Goal: Information Seeking & Learning: Learn about a topic

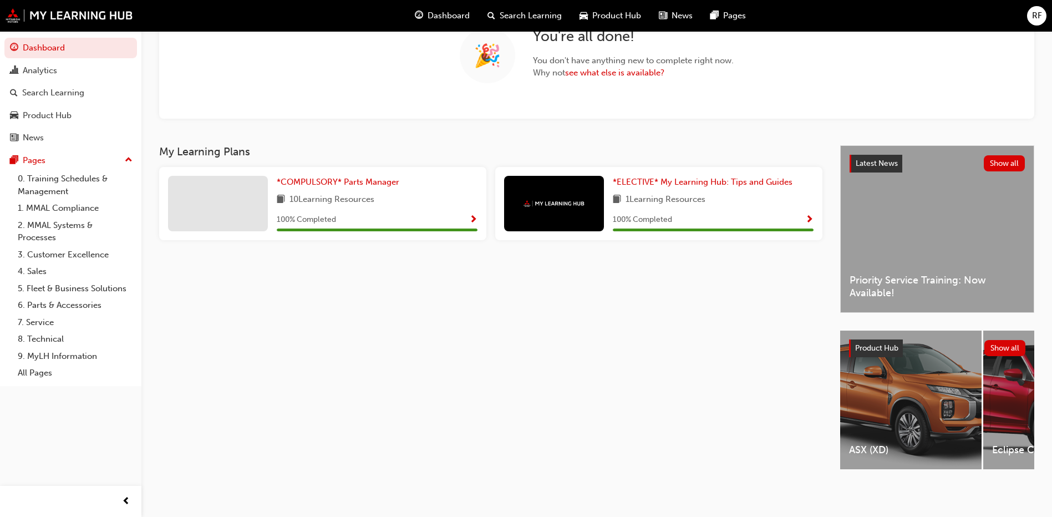
scroll to position [112, 0]
click at [42, 303] on link "6. Parts & Accessories" at bounding box center [75, 305] width 124 height 17
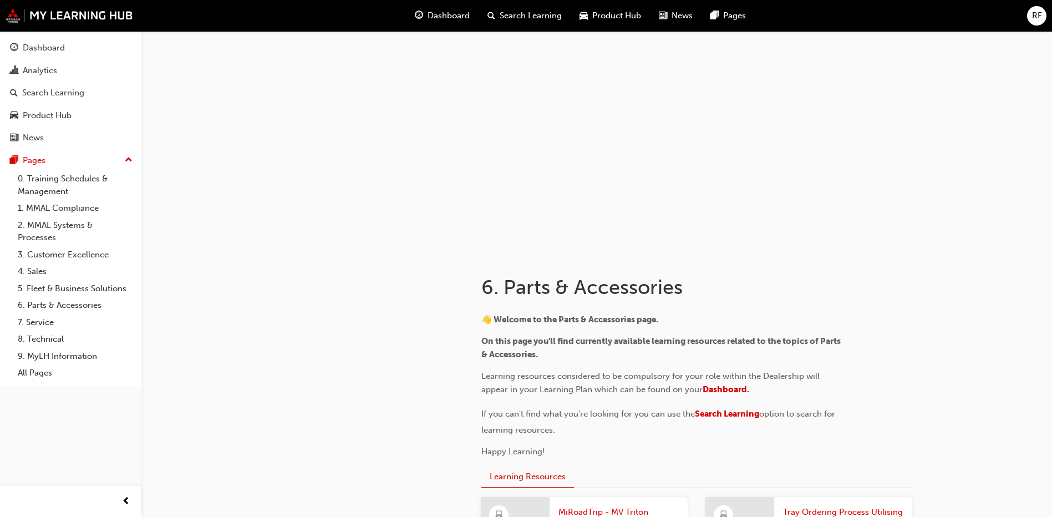
click at [1032, 11] on span "RF" at bounding box center [1037, 15] width 10 height 13
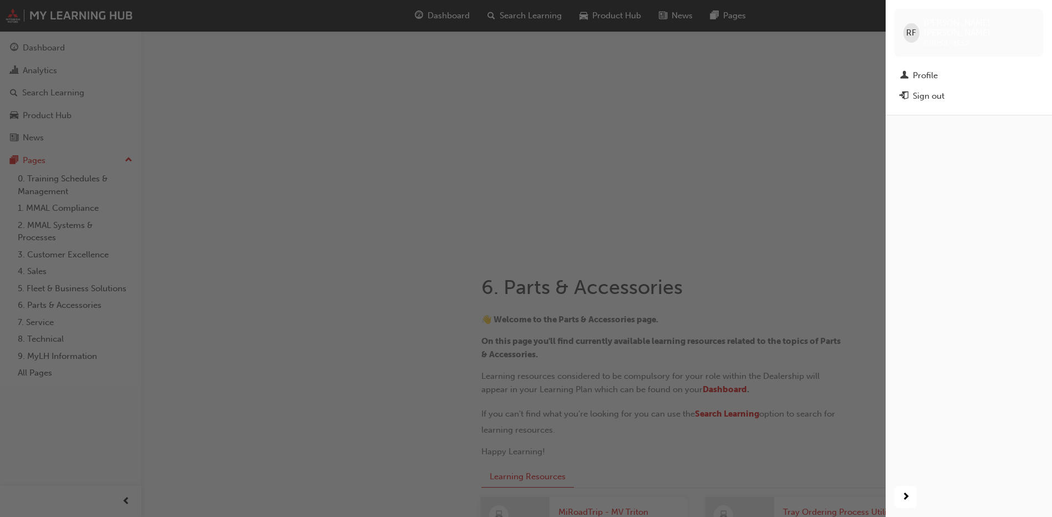
click at [1031, 11] on div "RF [PERSON_NAME] 0005878552" at bounding box center [968, 33] width 149 height 48
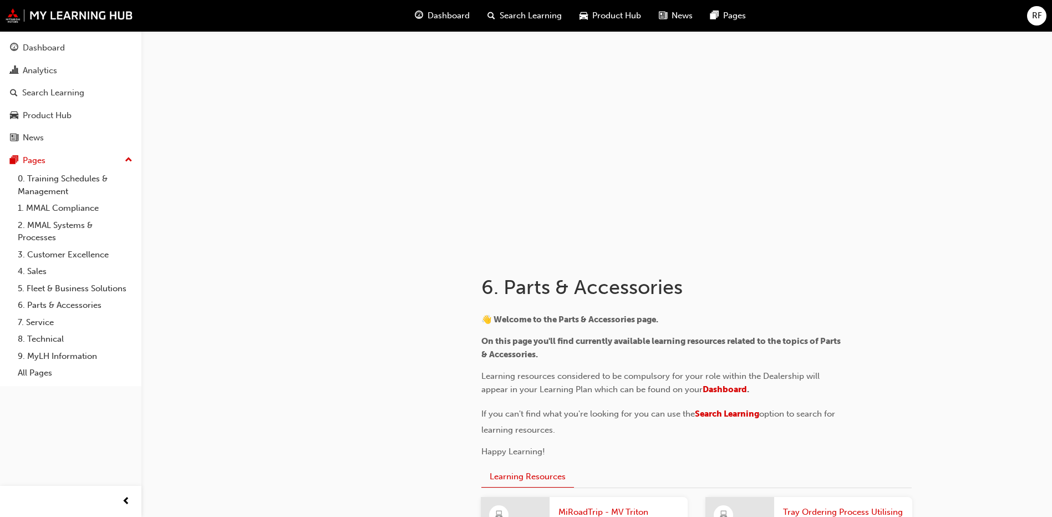
click at [1032, 11] on span "RF" at bounding box center [1037, 15] width 10 height 13
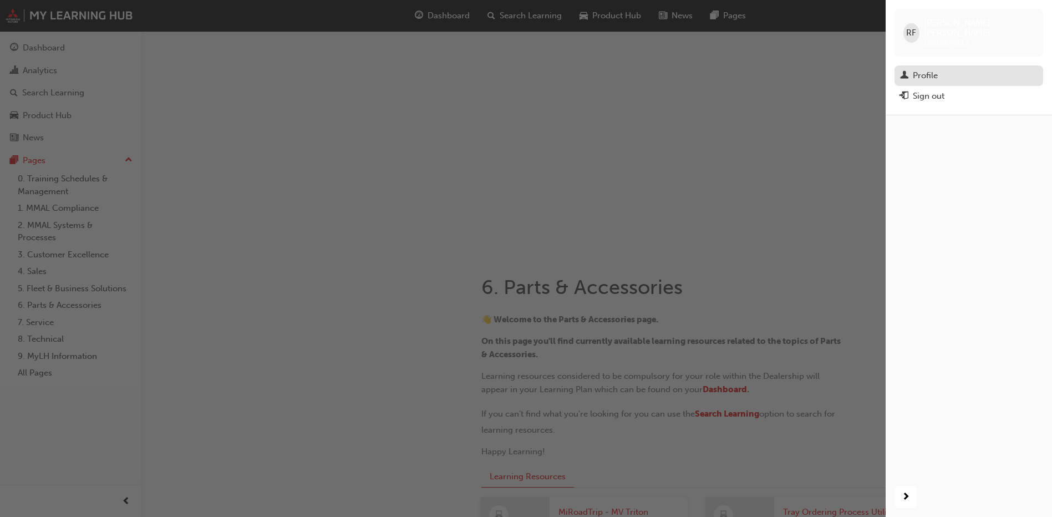
click at [926, 69] on div "Profile" at bounding box center [925, 75] width 25 height 13
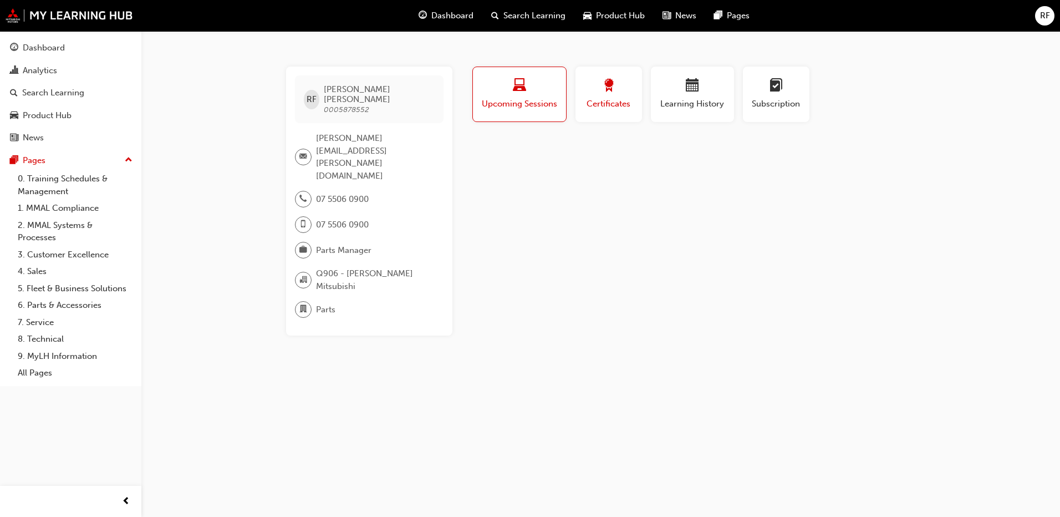
click at [610, 93] on span "award-icon" at bounding box center [608, 86] width 13 height 15
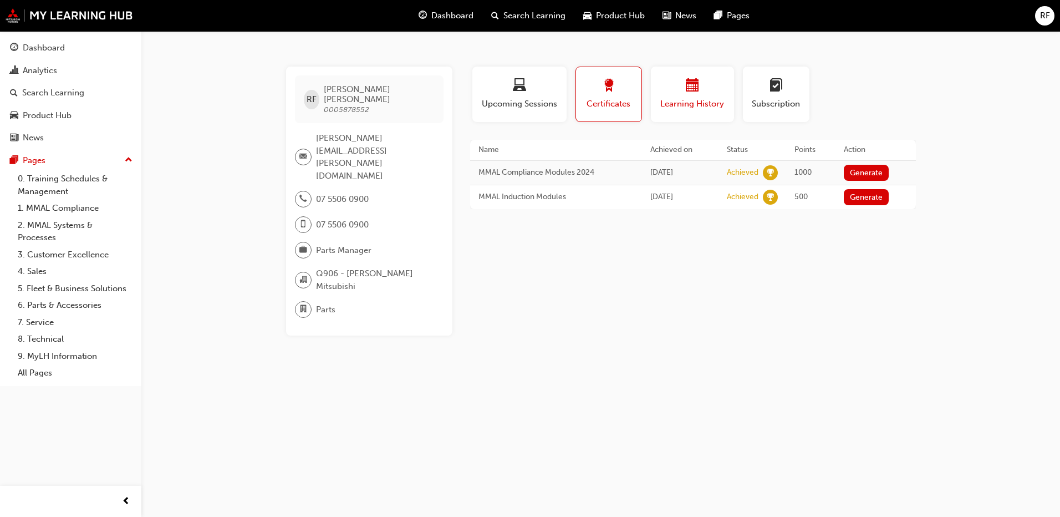
click at [696, 98] on span "Learning History" at bounding box center [692, 104] width 67 height 13
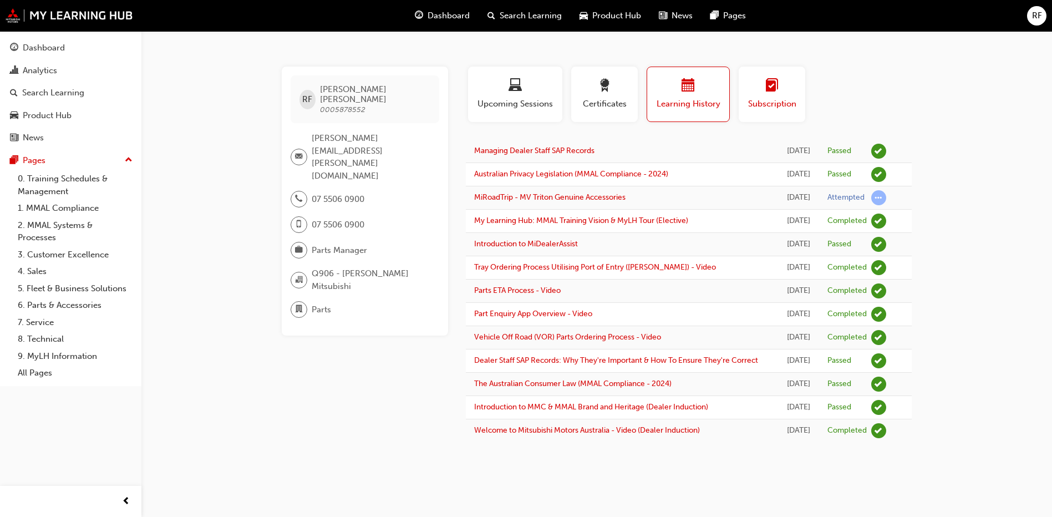
click at [759, 98] on span "Subscription" at bounding box center [772, 104] width 50 height 13
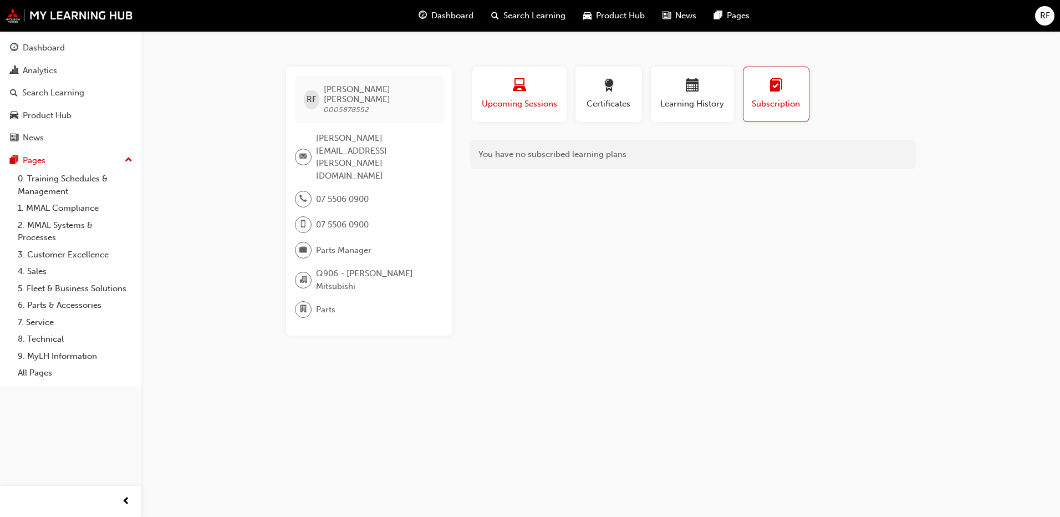
click at [515, 97] on div "Upcoming Sessions" at bounding box center [520, 95] width 78 height 32
click at [65, 305] on link "6. Parts & Accessories" at bounding box center [75, 305] width 124 height 17
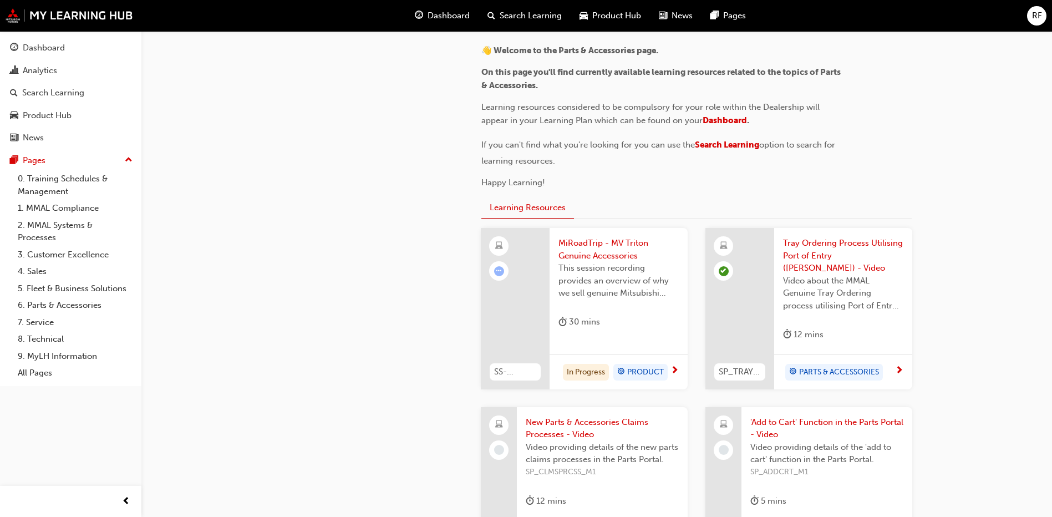
scroll to position [333, 0]
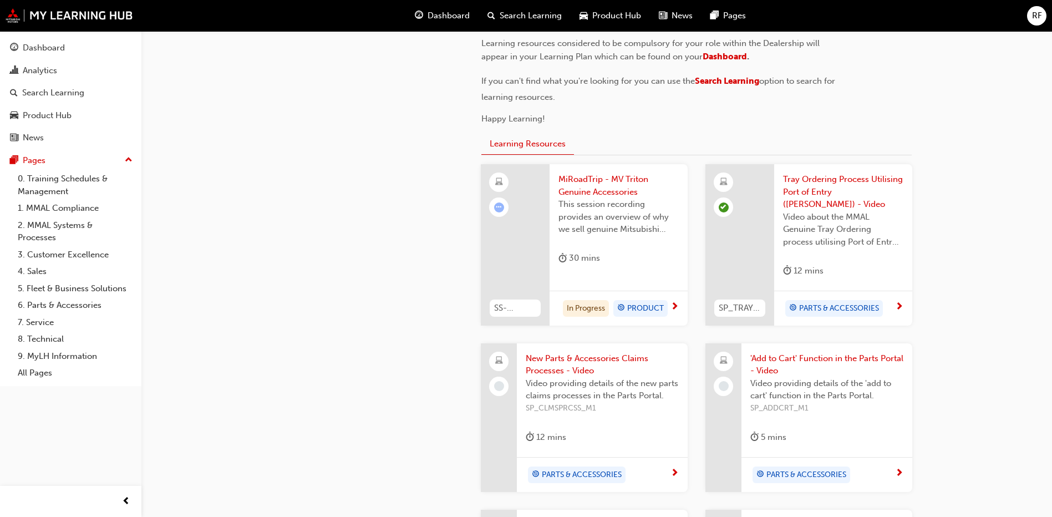
click at [829, 302] on span "PARTS & ACCESSORIES" at bounding box center [839, 308] width 80 height 13
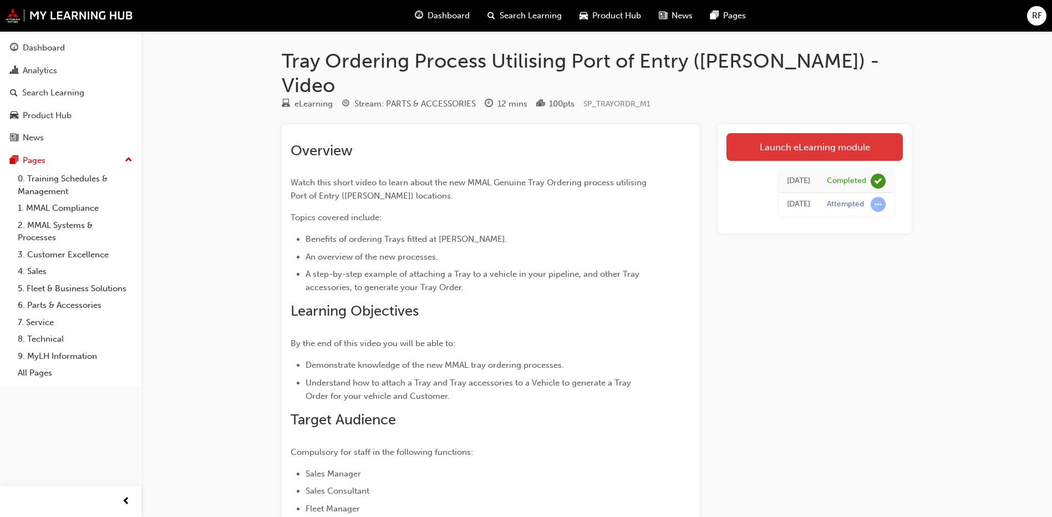
click at [796, 133] on link "Launch eLearning module" at bounding box center [814, 147] width 176 height 28
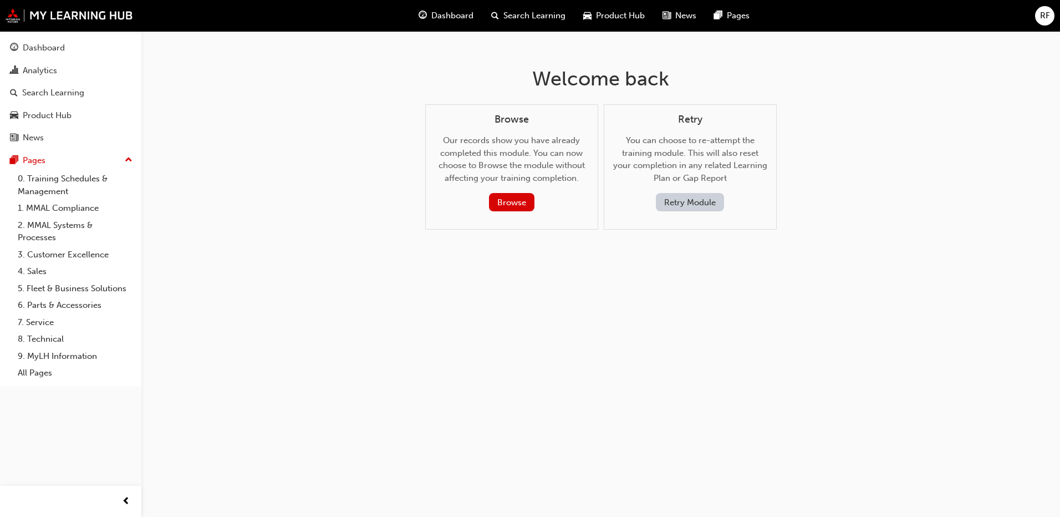
click at [678, 203] on button "Retry Module" at bounding box center [690, 202] width 68 height 18
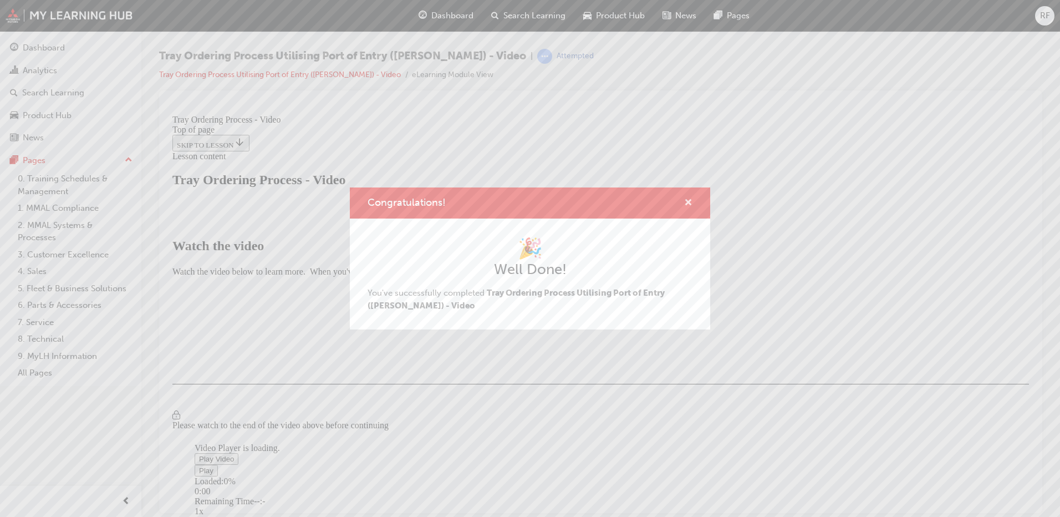
click at [689, 203] on span "cross-icon" at bounding box center [688, 203] width 8 height 10
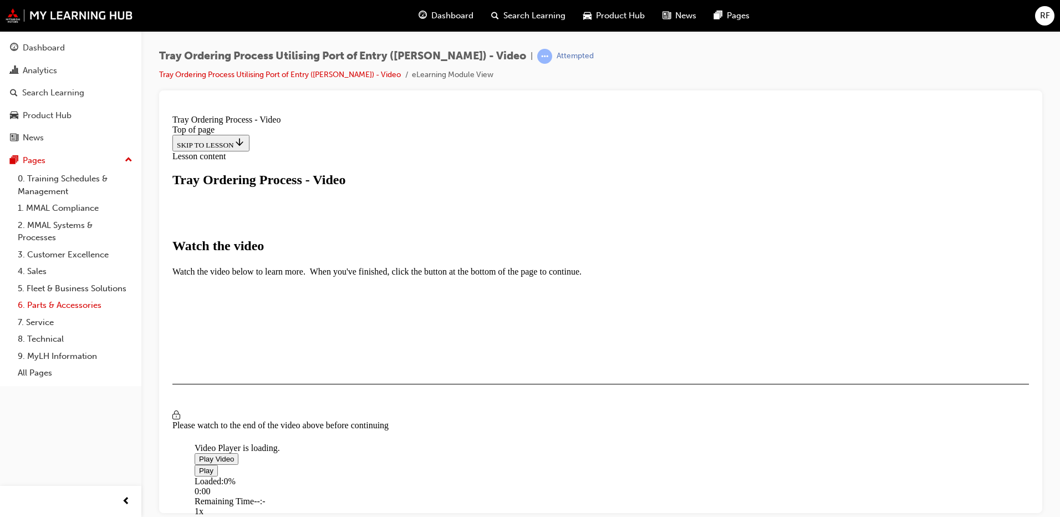
click at [81, 304] on link "6. Parts & Accessories" at bounding box center [75, 305] width 124 height 17
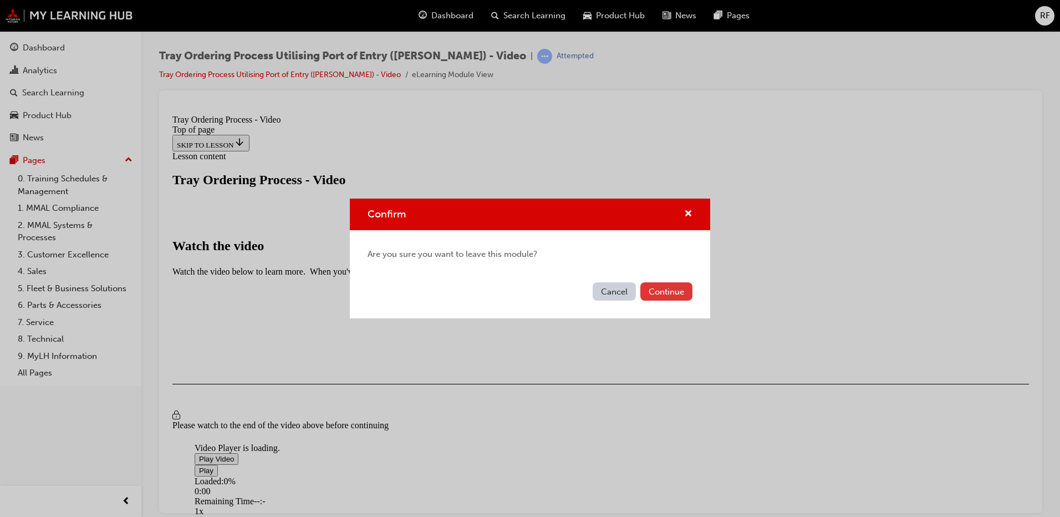
click at [659, 291] on button "Continue" at bounding box center [666, 291] width 52 height 18
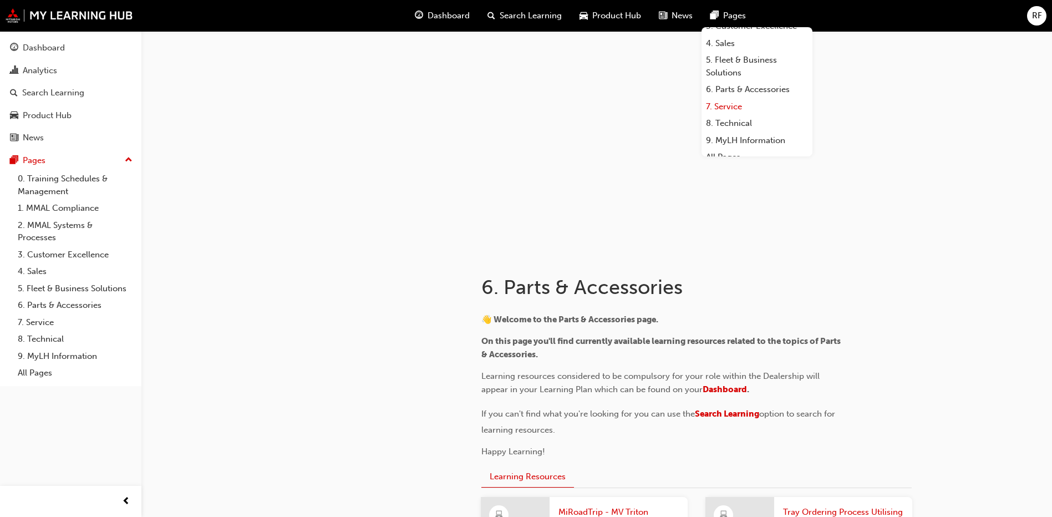
scroll to position [94, 0]
click at [732, 76] on link "6. Parts & Accessories" at bounding box center [756, 80] width 111 height 17
click at [737, 82] on link "2. MMAL Systems & Processes" at bounding box center [756, 87] width 111 height 29
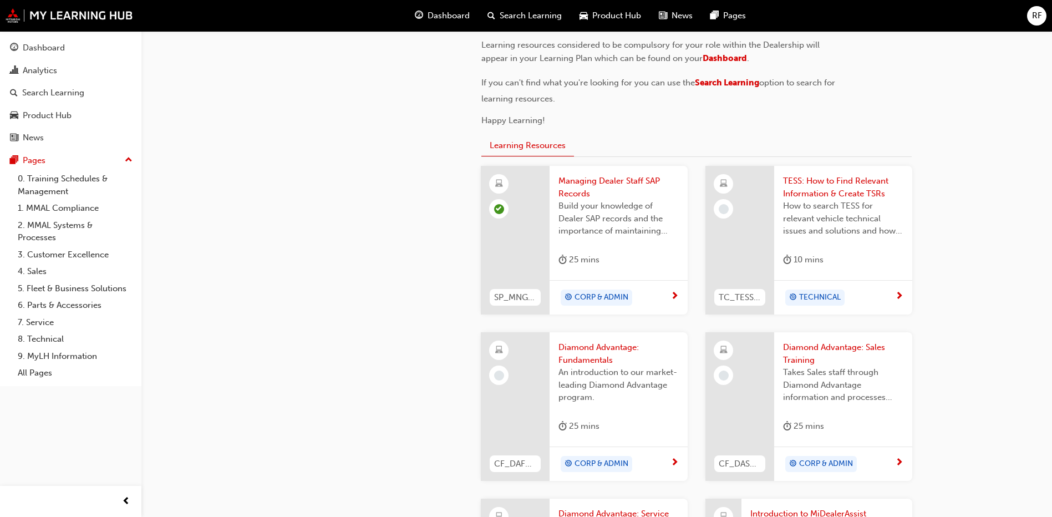
scroll to position [444, 0]
